Goal: Transaction & Acquisition: Purchase product/service

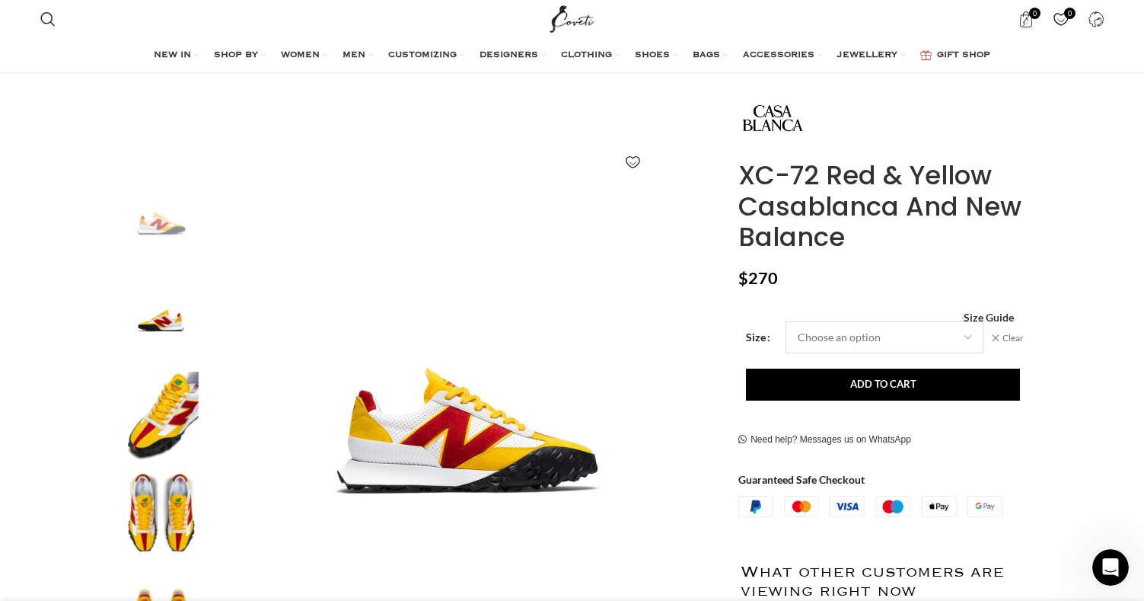
scroll to position [144, 0]
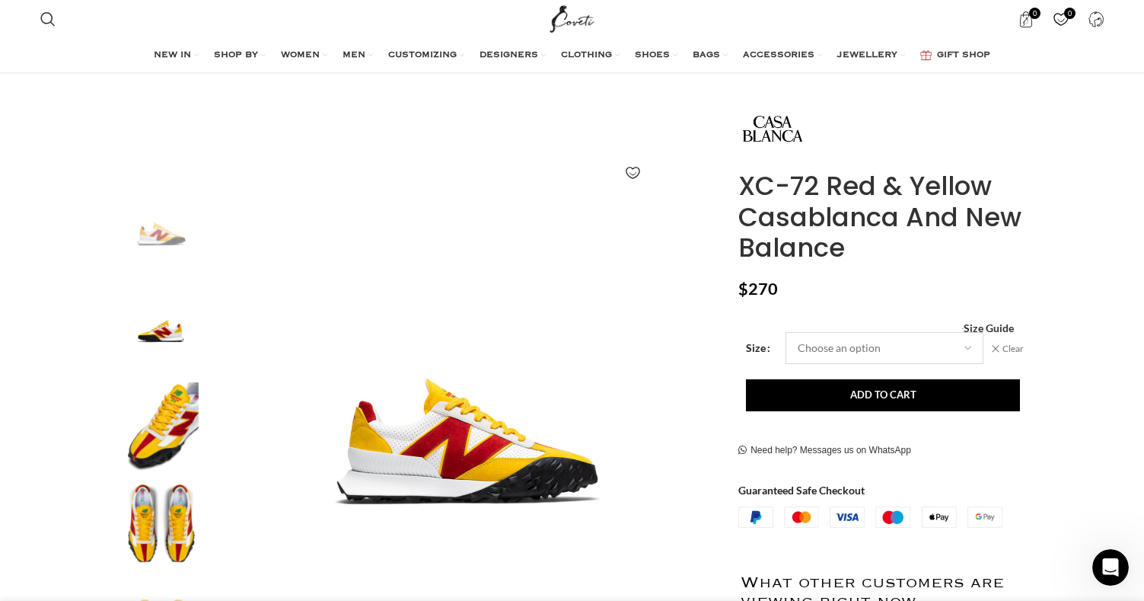
select select "12-5-uk"
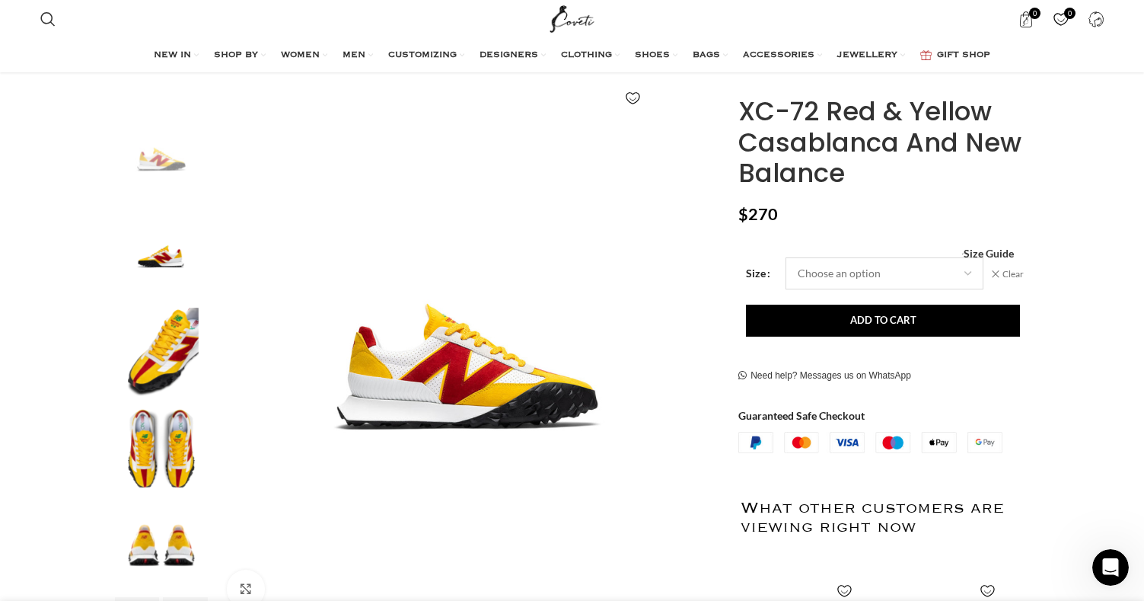
scroll to position [0, 802]
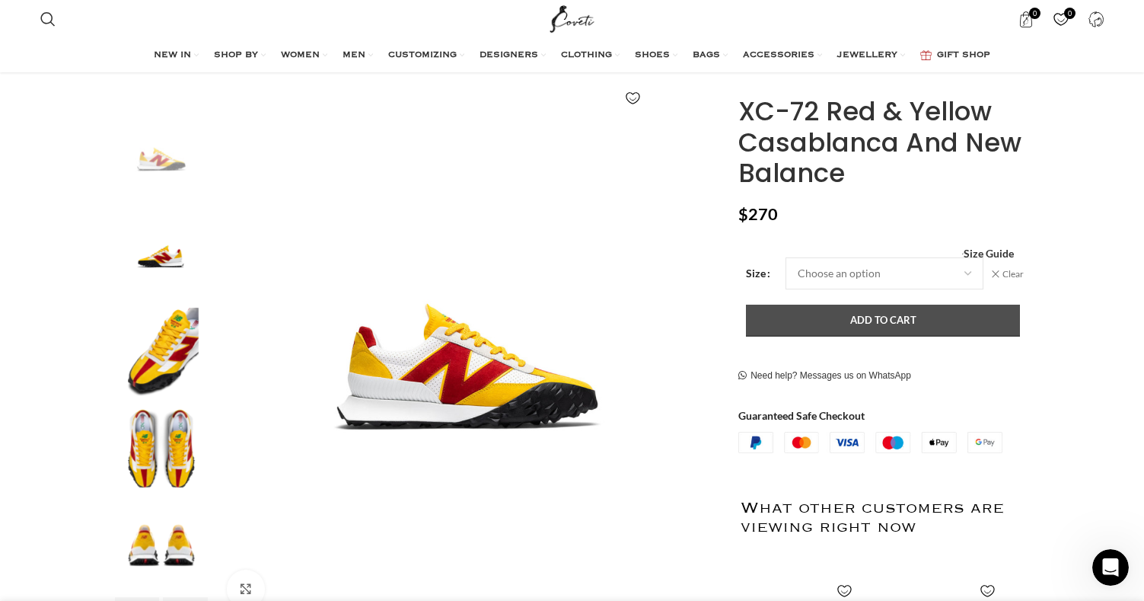
click at [836, 327] on button "Add to cart" at bounding box center [883, 320] width 274 height 32
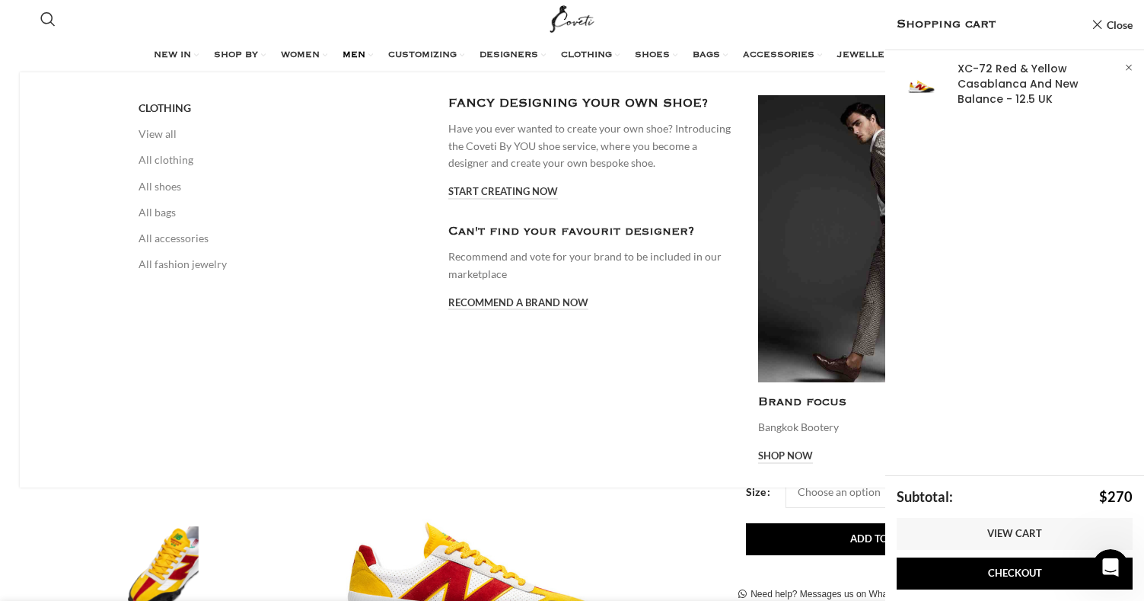
scroll to position [0, 1122]
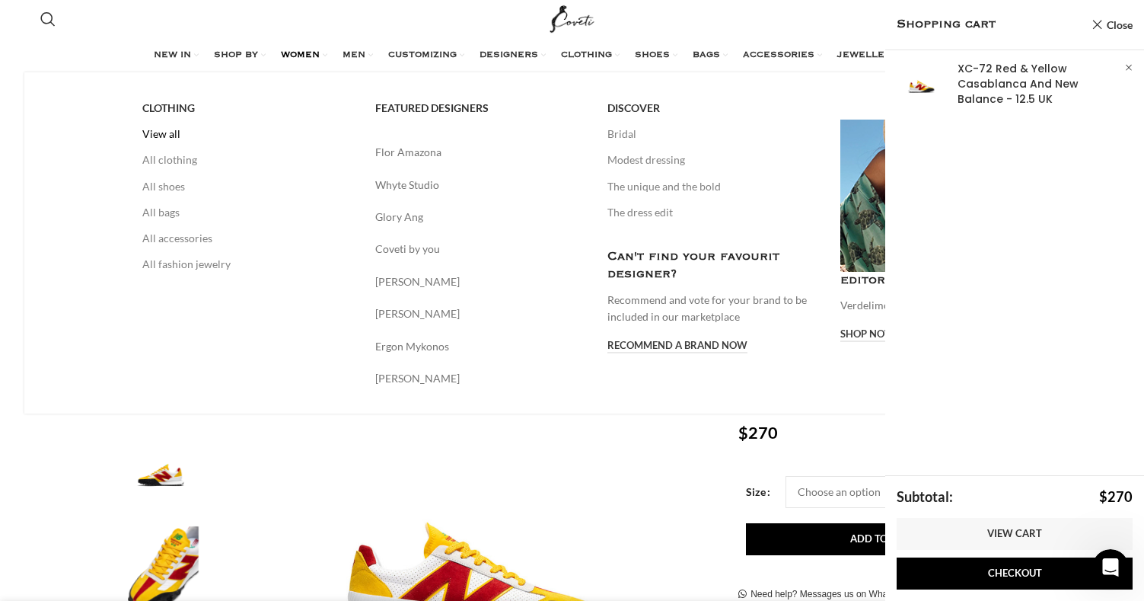
click at [142, 132] on link "View all" at bounding box center [247, 134] width 210 height 26
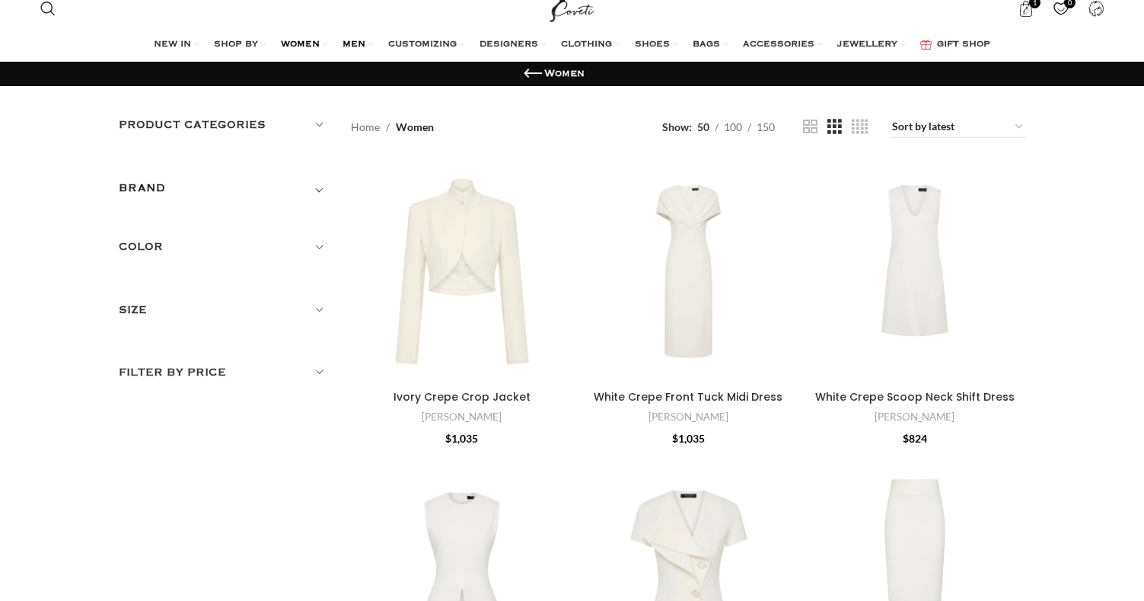
scroll to position [24, 0]
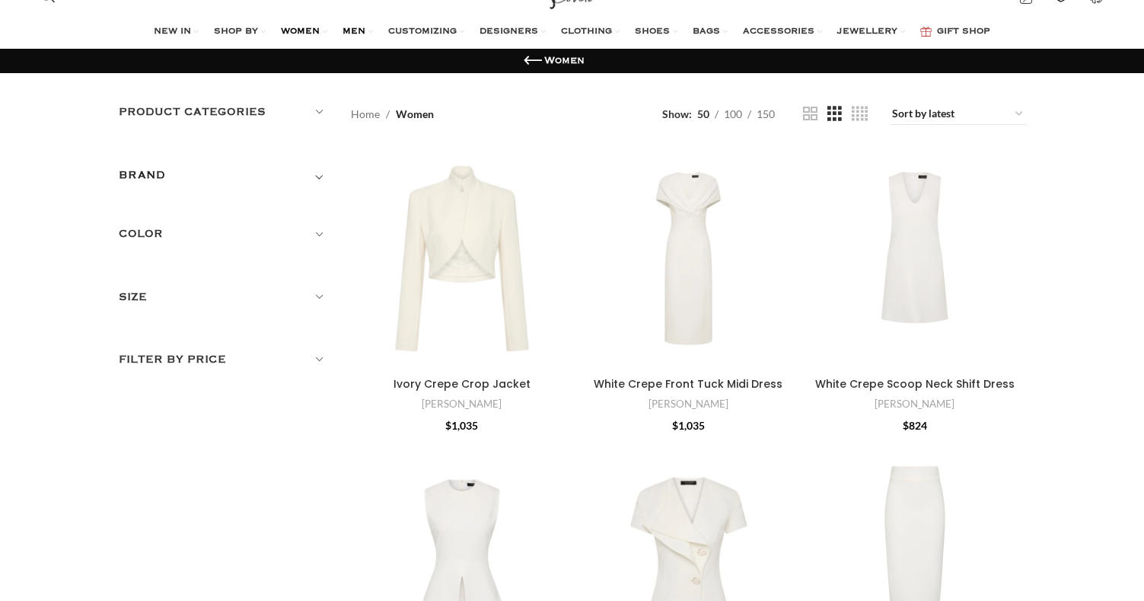
click at [343, 28] on span "MEN" at bounding box center [354, 32] width 23 height 12
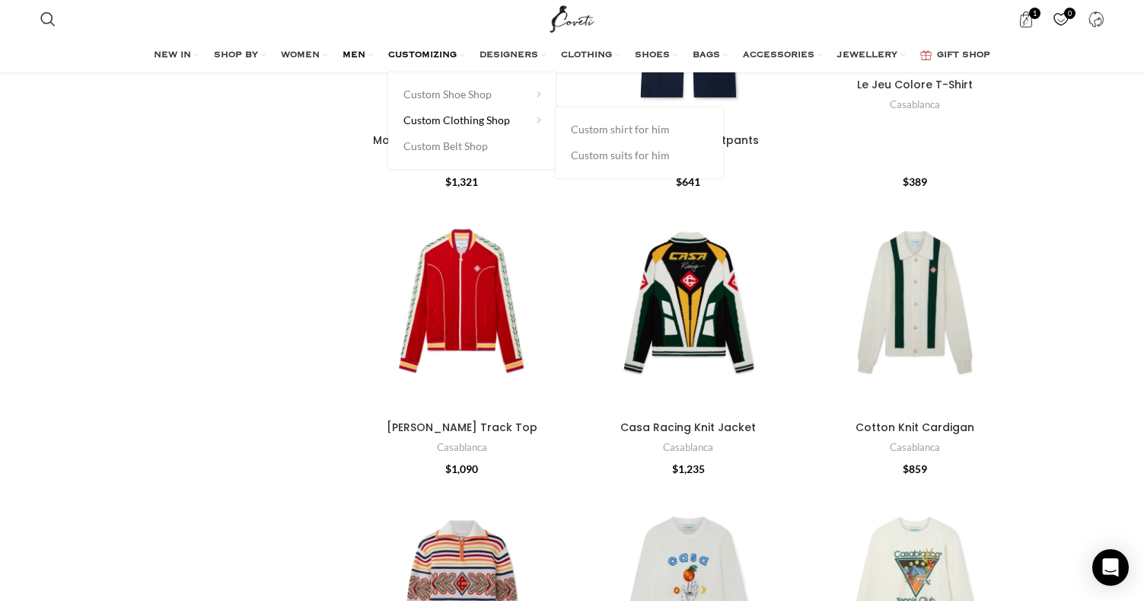
scroll to position [1319, 0]
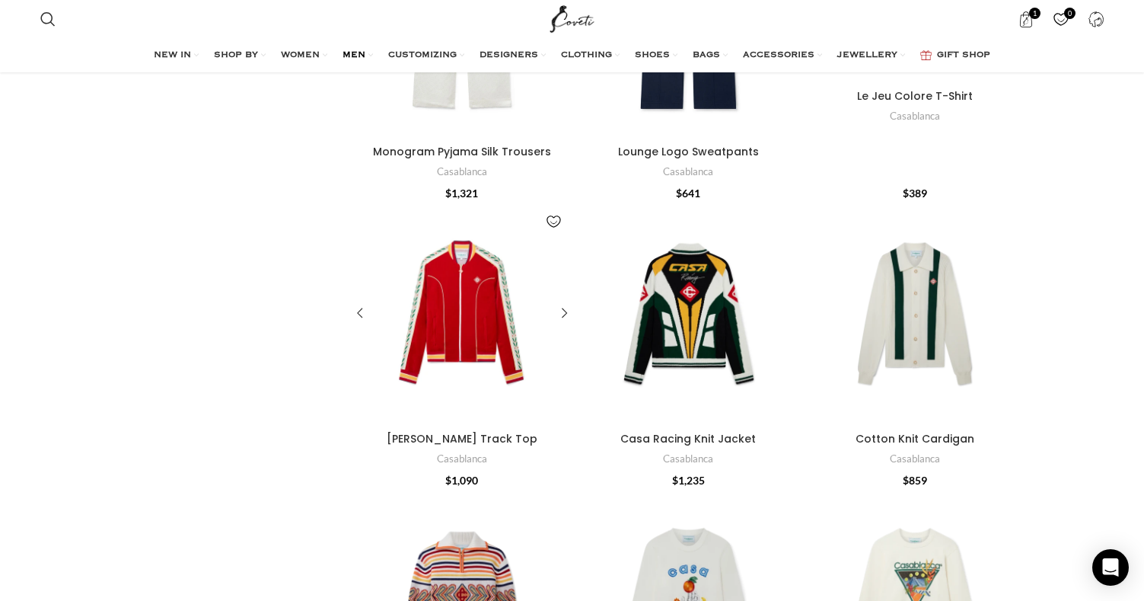
click at [467, 309] on div "Laurel Velour Track Top" at bounding box center [462, 313] width 44 height 222
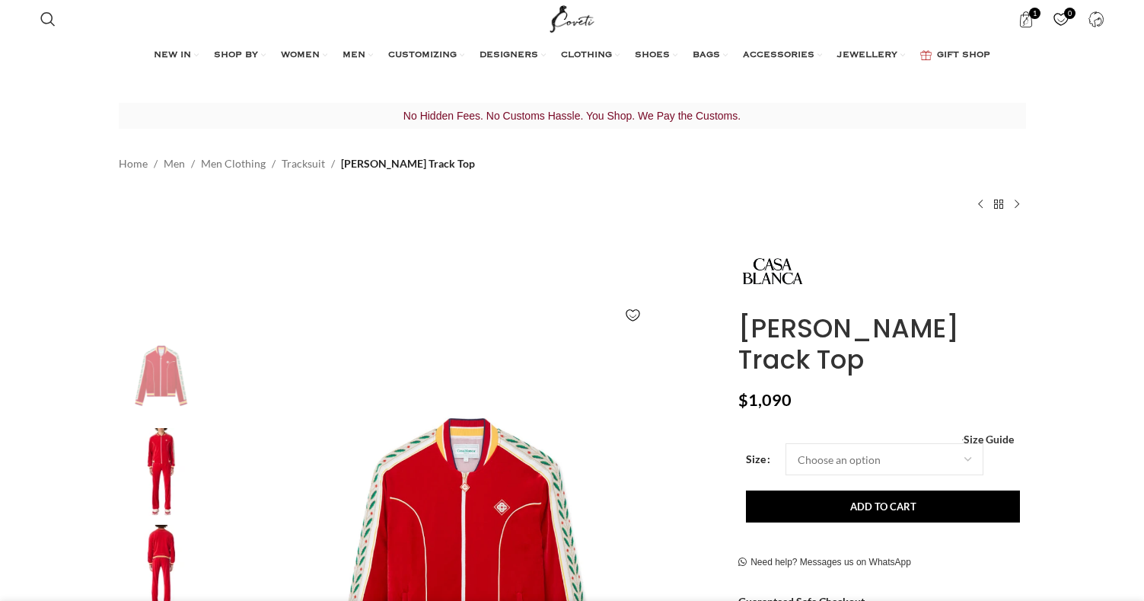
click at [164, 451] on img at bounding box center [161, 472] width 93 height 89
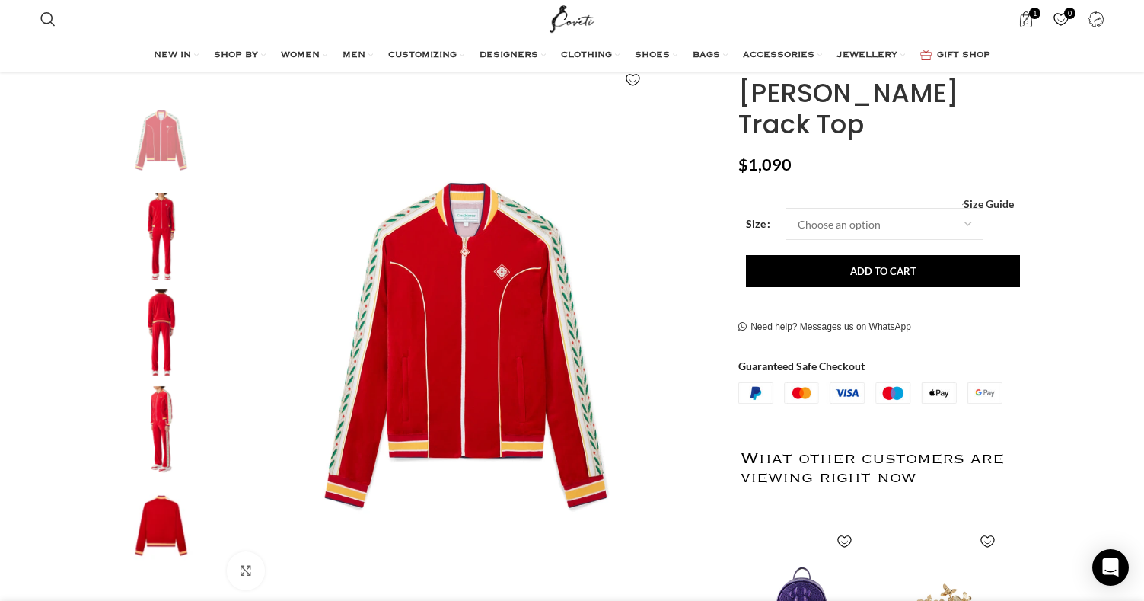
scroll to position [237, 0]
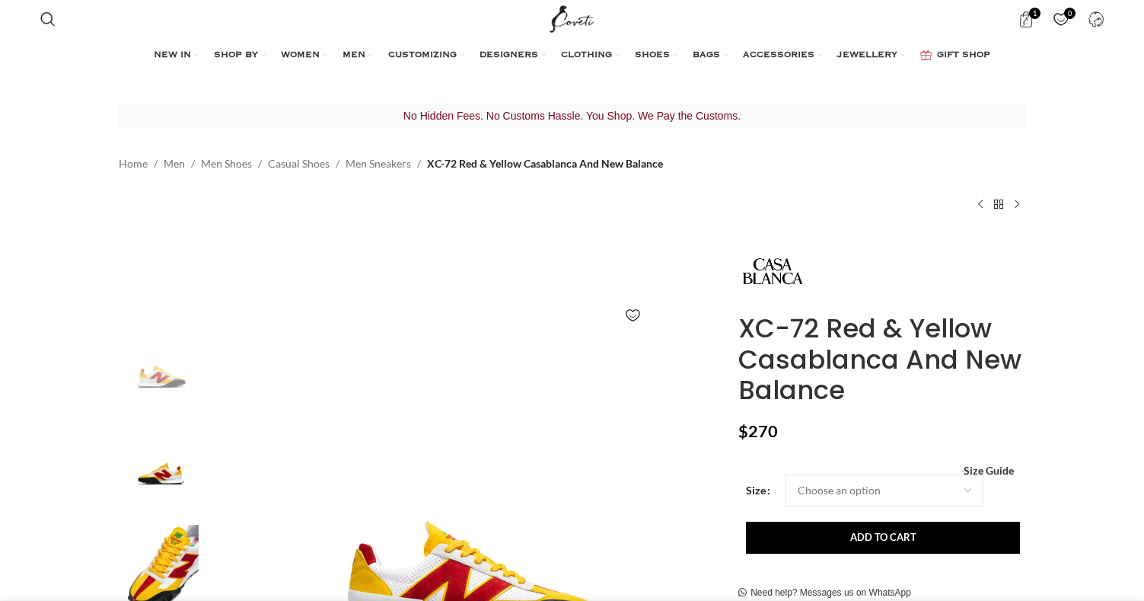
select select "14-uk"
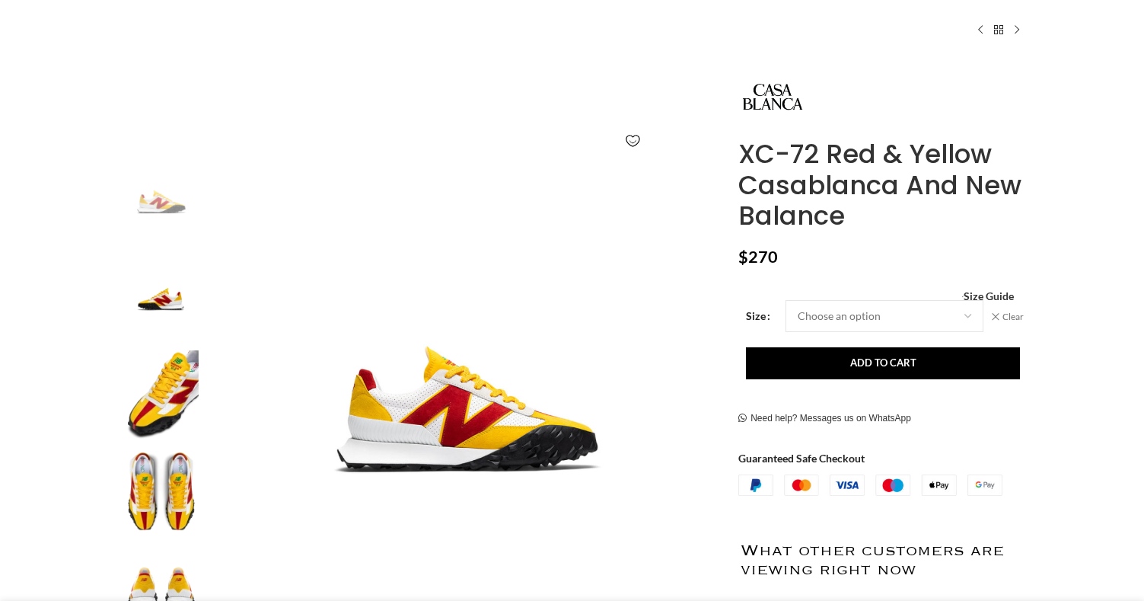
scroll to position [191, 0]
